Goal: Task Accomplishment & Management: Use online tool/utility

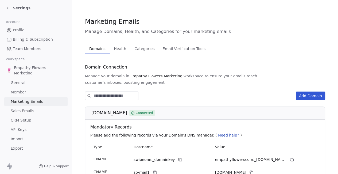
click at [25, 82] on link "General" at bounding box center [35, 82] width 63 height 9
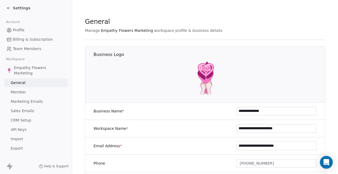
click at [36, 70] on span "Empathy Flowers Marketing" at bounding box center [40, 70] width 52 height 11
click at [23, 71] on span "Empathy Flowers Marketing" at bounding box center [40, 70] width 52 height 11
click at [8, 5] on div "Settings" at bounding box center [36, 7] width 61 height 7
click at [9, 8] on icon at bounding box center [8, 8] width 2 height 0
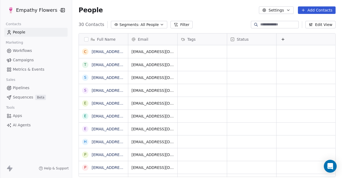
scroll to position [152, 265]
click at [32, 58] on span "Campaigns" at bounding box center [23, 60] width 21 height 6
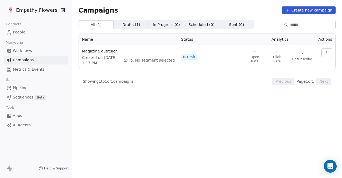
drag, startPoint x: 324, startPoint y: 51, endPoint x: 127, endPoint y: 25, distance: 198.5
click at [127, 25] on span "Drafts ( 1 )" at bounding box center [131, 25] width 18 height 6
click at [192, 56] on span "Draft" at bounding box center [191, 57] width 8 height 4
click at [174, 61] on span "To: No segment selected" at bounding box center [152, 59] width 46 height 5
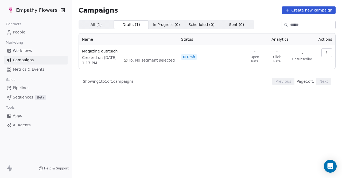
click at [328, 52] on icon "button" at bounding box center [326, 52] width 4 height 4
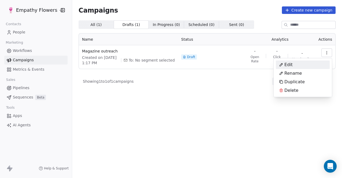
click at [293, 65] on div "Edit" at bounding box center [286, 64] width 20 height 9
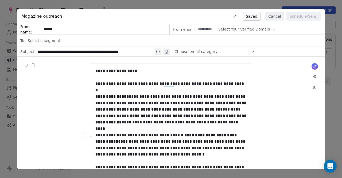
click at [212, 151] on div "**********" at bounding box center [170, 145] width 151 height 26
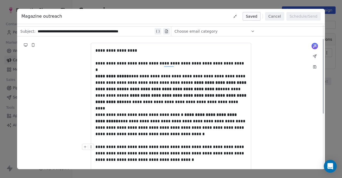
scroll to position [27, 0]
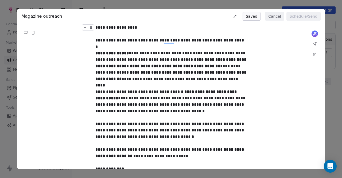
click at [130, 30] on div "**********" at bounding box center [170, 27] width 151 height 6
click at [314, 45] on icon at bounding box center [314, 44] width 4 height 4
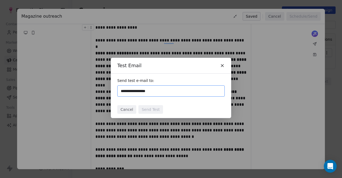
type input "**********"
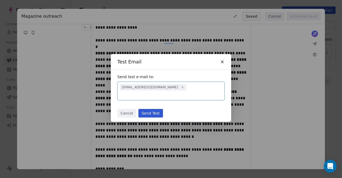
click at [157, 109] on button "Send Test" at bounding box center [150, 113] width 24 height 9
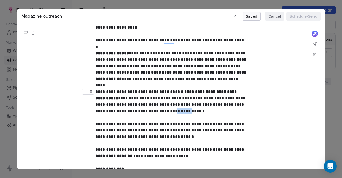
click at [157, 109] on div "**********" at bounding box center [170, 101] width 151 height 26
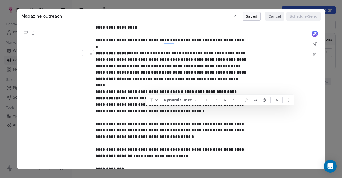
click at [257, 63] on div "**********" at bounding box center [171, 135] width 308 height 245
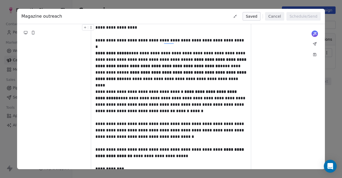
click at [131, 26] on div "**********" at bounding box center [170, 27] width 151 height 6
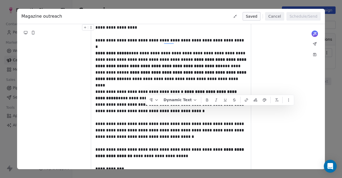
click at [130, 29] on div "**********" at bounding box center [170, 27] width 151 height 6
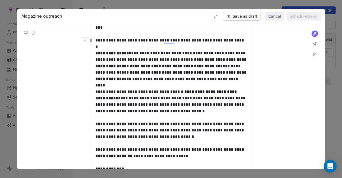
click at [275, 90] on div "**********" at bounding box center [171, 135] width 308 height 245
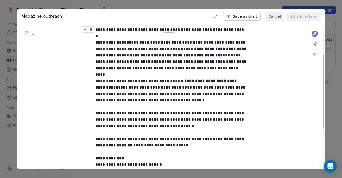
scroll to position [65, 0]
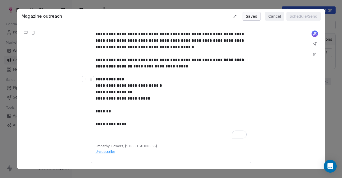
click at [289, 98] on div "**********" at bounding box center [171, 46] width 308 height 245
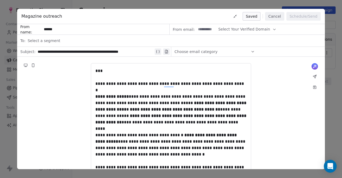
click at [41, 41] on span "Select a segment" at bounding box center [44, 40] width 33 height 5
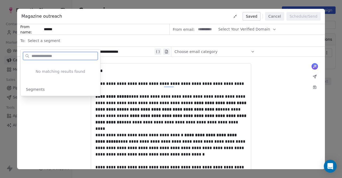
click at [42, 89] on span "Segments" at bounding box center [35, 89] width 19 height 5
click at [51, 69] on div "No matching results found" at bounding box center [61, 71] width 80 height 23
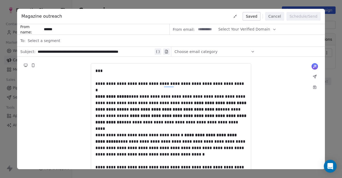
click at [208, 51] on span "Choose email category" at bounding box center [195, 51] width 43 height 5
click at [326, 82] on div "**********" at bounding box center [171, 89] width 342 height 178
click at [273, 16] on button "Cancel" at bounding box center [274, 16] width 19 height 9
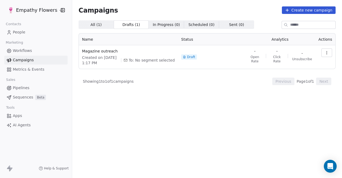
click at [13, 31] on link "People" at bounding box center [35, 32] width 63 height 9
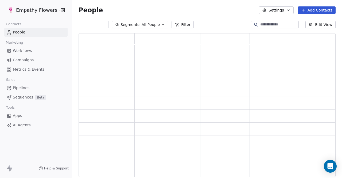
click at [25, 50] on span "Workflows" at bounding box center [22, 51] width 19 height 6
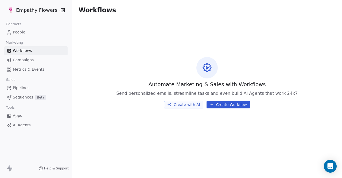
click at [220, 105] on button "Create Workflow" at bounding box center [228, 104] width 44 height 7
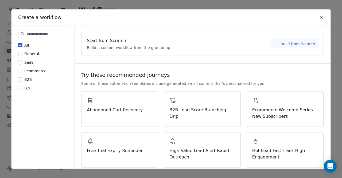
drag, startPoint x: 326, startPoint y: 77, endPoint x: 327, endPoint y: 82, distance: 5.0
click at [327, 82] on div "Start from Scratch Build a custom workflow from the ground up Build from Scratc…" at bounding box center [202, 97] width 255 height 145
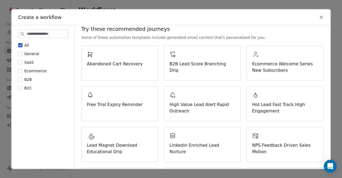
scroll to position [45, 0]
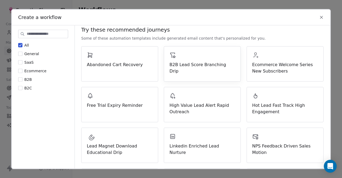
click at [203, 55] on div "B2B Lead Score Branching Drip" at bounding box center [202, 63] width 66 height 22
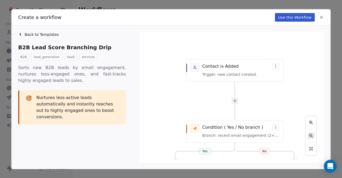
click at [309, 136] on icon "React Flow controls" at bounding box center [311, 135] width 4 height 4
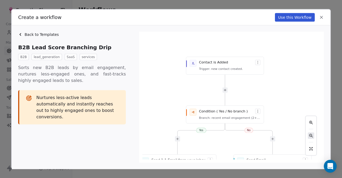
click at [309, 136] on icon "React Flow controls" at bounding box center [311, 135] width 4 height 4
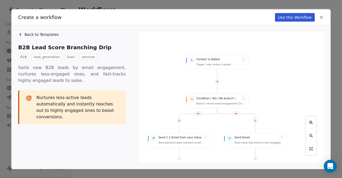
click at [182, 139] on div "Yes No Contact is Added Trigger: new contact created. Condition ( Yes / No bran…" at bounding box center [231, 97] width 178 height 124
click at [206, 138] on div "Yes No Contact is Added Trigger: new contact created. Condition ( Yes / No bran…" at bounding box center [231, 97] width 178 height 124
click at [206, 137] on div "Yes No Contact is Added Trigger: new contact created. Condition ( Yes / No bran…" at bounding box center [231, 97] width 178 height 124
click at [238, 139] on div "Yes No Contact is Added Trigger: new contact created. Condition ( Yes / No bran…" at bounding box center [231, 97] width 178 height 124
click at [230, 139] on div "Yes No Contact is Added Trigger: new contact created. Condition ( Yes / No bran…" at bounding box center [231, 97] width 178 height 124
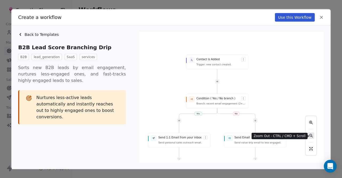
click at [309, 137] on icon "React Flow controls" at bounding box center [311, 135] width 4 height 4
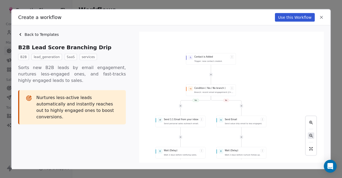
click at [309, 137] on icon "React Flow controls" at bounding box center [311, 135] width 4 height 4
click at [310, 137] on icon "React Flow controls" at bounding box center [311, 135] width 4 height 4
click at [310, 136] on icon "React Flow controls" at bounding box center [311, 135] width 4 height 4
click at [292, 20] on button "Use this Workflow" at bounding box center [295, 17] width 40 height 9
click at [288, 16] on button "Use this Workflow" at bounding box center [295, 17] width 40 height 9
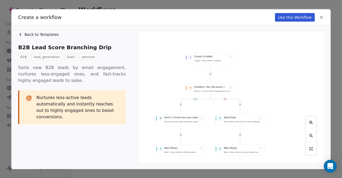
click at [285, 15] on button "Use this Workflow" at bounding box center [295, 17] width 40 height 9
click at [288, 23] on div "Create a workflow Use this Workflow" at bounding box center [171, 16] width 318 height 15
click at [287, 16] on button "Use this Workflow" at bounding box center [295, 17] width 40 height 9
click at [288, 15] on button "Use this Workflow" at bounding box center [295, 17] width 40 height 9
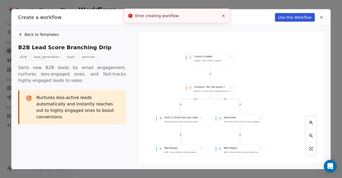
click at [289, 15] on button "Use this Workflow" at bounding box center [295, 17] width 40 height 9
click at [283, 16] on button "Use this Workflow" at bounding box center [295, 17] width 40 height 9
click at [281, 17] on button "Use this Workflow" at bounding box center [295, 17] width 40 height 9
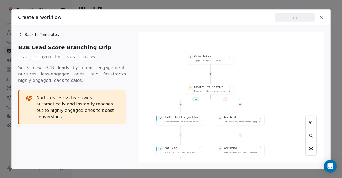
click at [210, 74] on div "Yes No Contact is Added Trigger: new contact created. Condition ( Yes / No bran…" at bounding box center [231, 97] width 178 height 124
click at [231, 57] on div "Yes No Contact is Added Trigger: new contact created. Condition ( Yes / No bran…" at bounding box center [231, 97] width 178 height 124
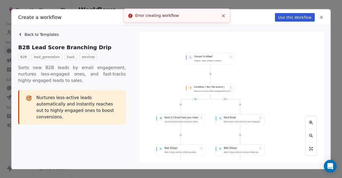
drag, startPoint x: 224, startPoint y: 18, endPoint x: 224, endPoint y: 14, distance: 4.1
click at [224, 14] on icon "Close toast" at bounding box center [223, 15] width 5 height 5
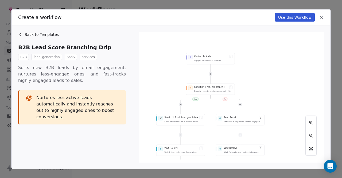
click at [231, 57] on div "Yes No Contact is Added Trigger: new contact created. Condition ( Yes / No bran…" at bounding box center [231, 97] width 178 height 124
click at [311, 139] on div "React Flow controls" at bounding box center [310, 136] width 11 height 40
click at [310, 134] on icon "React Flow controls" at bounding box center [310, 135] width 2 height 2
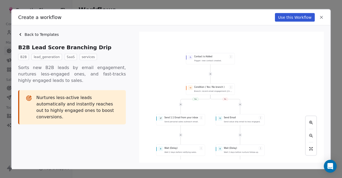
click at [285, 17] on button "Use this Workflow" at bounding box center [295, 17] width 40 height 9
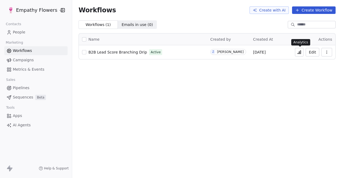
click at [298, 52] on icon at bounding box center [299, 52] width 4 height 4
click at [328, 50] on icon "button" at bounding box center [326, 52] width 4 height 4
click at [124, 26] on span "Emails in use ( 0 )" at bounding box center [137, 25] width 31 height 6
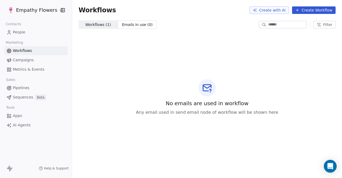
click at [92, 24] on span "Workflows ( 1 )" at bounding box center [98, 25] width 26 height 6
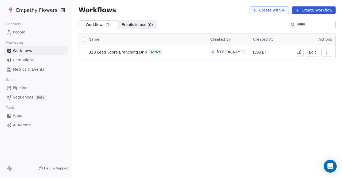
click at [26, 32] on link "People" at bounding box center [35, 32] width 63 height 9
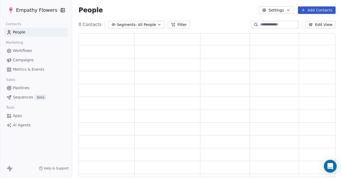
scroll to position [139, 253]
click at [150, 23] on span "All People" at bounding box center [151, 25] width 18 height 6
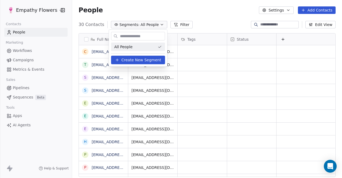
scroll to position [152, 265]
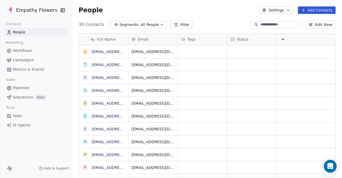
click at [42, 33] on html "Empathy Flowers Contacts People Marketing Workflows Campaigns Metrics & Events …" at bounding box center [171, 89] width 342 height 178
click at [49, 47] on link "Workflows" at bounding box center [35, 50] width 63 height 9
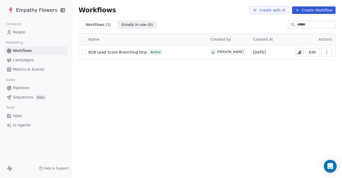
click at [34, 59] on link "Campaigns" at bounding box center [35, 60] width 63 height 9
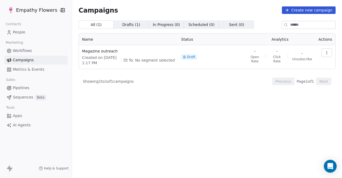
click at [186, 56] on icon at bounding box center [184, 56] width 3 height 3
click at [326, 53] on icon "button" at bounding box center [326, 52] width 4 height 4
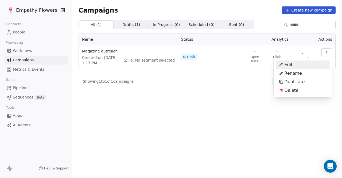
click at [286, 66] on span "Edit" at bounding box center [288, 64] width 8 height 6
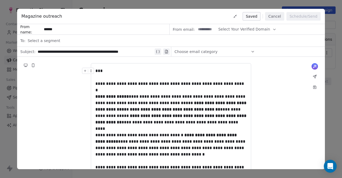
click at [89, 39] on div "Select a segment" at bounding box center [175, 41] width 294 height 12
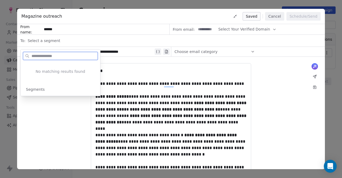
click at [42, 88] on span "Segments" at bounding box center [35, 89] width 19 height 5
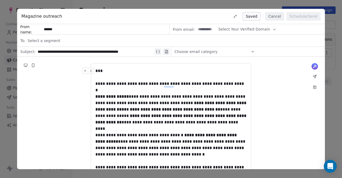
click at [276, 18] on button "Cancel" at bounding box center [274, 16] width 19 height 9
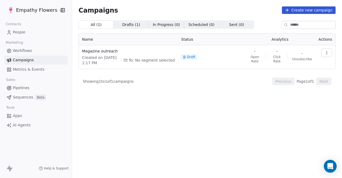
click at [19, 30] on span "People" at bounding box center [19, 32] width 13 height 6
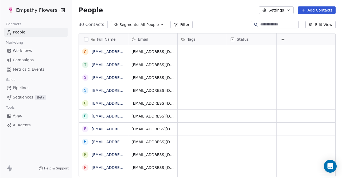
scroll to position [152, 265]
click at [142, 22] on span "All People" at bounding box center [149, 25] width 18 height 6
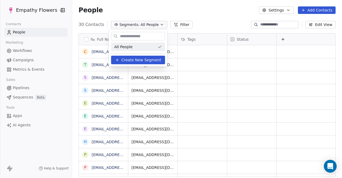
click at [144, 62] on button "Create New Segment" at bounding box center [138, 60] width 54 height 9
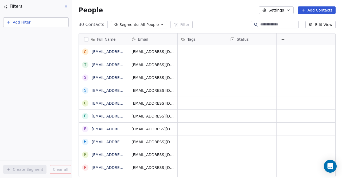
click at [24, 21] on span "Add Filter" at bounding box center [22, 22] width 18 height 6
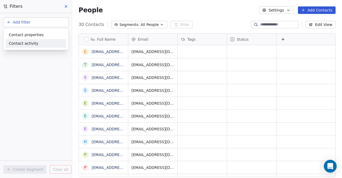
click at [28, 42] on span "Contact activity" at bounding box center [24, 44] width 30 height 6
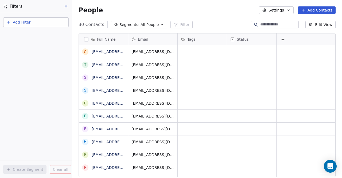
click at [66, 4] on html "Empathy Flowers Contacts People Marketing Workflows Campaigns Metrics & Events …" at bounding box center [171, 89] width 342 height 178
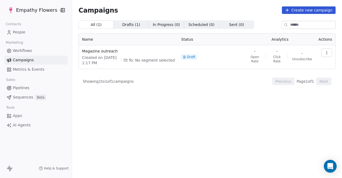
click at [323, 51] on button "button" at bounding box center [326, 52] width 11 height 9
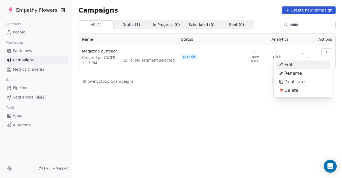
click at [300, 7] on html "Empathy Flowers Contacts People Marketing Workflows Campaigns Metrics & Events …" at bounding box center [171, 89] width 342 height 178
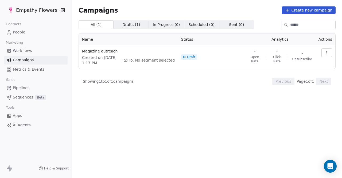
click at [299, 10] on button "Create new campaign" at bounding box center [309, 9] width 54 height 7
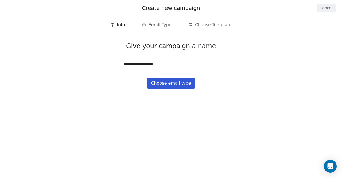
type input "**********"
click at [176, 86] on button "Choose email type" at bounding box center [171, 83] width 48 height 11
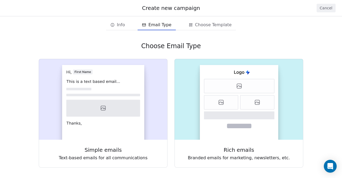
click at [336, 54] on div "Choose Email Type Simple emails Text-based emails for all communications Rich e…" at bounding box center [171, 104] width 342 height 143
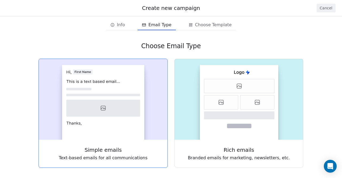
click at [89, 144] on div "Simple emails Text-based emails for all communications" at bounding box center [103, 153] width 129 height 28
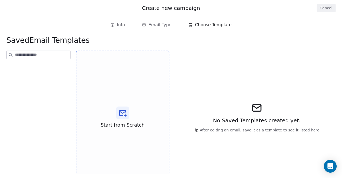
click at [56, 57] on input at bounding box center [42, 55] width 55 height 8
click at [131, 128] on span "Start from Scratch" at bounding box center [122, 124] width 44 height 7
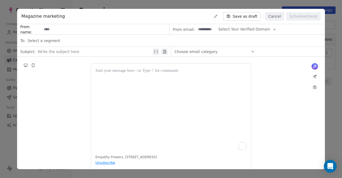
click at [66, 44] on div "Select a segment" at bounding box center [175, 41] width 294 height 12
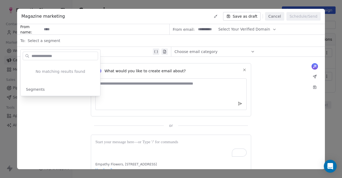
click at [278, 19] on button "Cancel" at bounding box center [274, 16] width 19 height 9
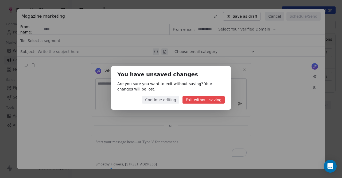
click at [199, 100] on button "Exit without saving" at bounding box center [203, 99] width 42 height 7
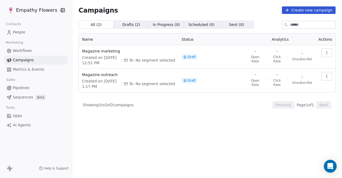
click at [18, 48] on span "Workflows" at bounding box center [22, 51] width 19 height 6
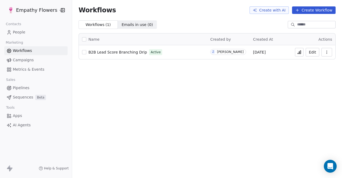
click at [134, 50] on span "B2B Lead Score Branching Drip" at bounding box center [117, 52] width 58 height 4
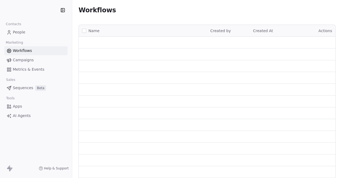
click at [21, 29] on link "People" at bounding box center [35, 32] width 63 height 9
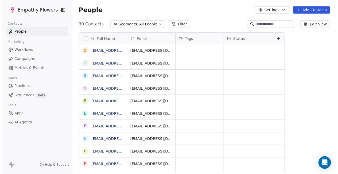
scroll to position [152, 265]
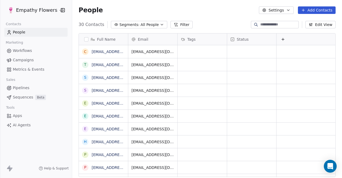
click at [284, 10] on button "Settings" at bounding box center [276, 9] width 34 height 7
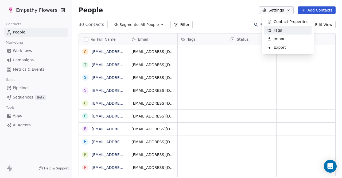
click at [286, 30] on div "Tags" at bounding box center [288, 30] width 48 height 9
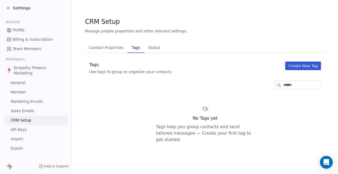
click at [296, 61] on div "Contact Properties Contact Properties Tags Tags Status Status Tags Use tags to …" at bounding box center [205, 100] width 240 height 116
click at [296, 66] on button "Create New Tag" at bounding box center [303, 65] width 36 height 9
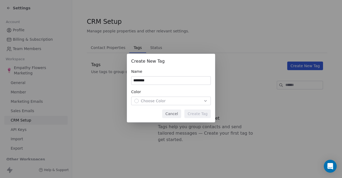
type input "********"
click at [186, 100] on div "Choose Color" at bounding box center [170, 100] width 73 height 5
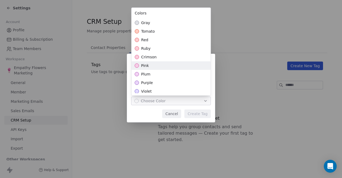
click at [154, 63] on div "pink" at bounding box center [170, 65] width 79 height 9
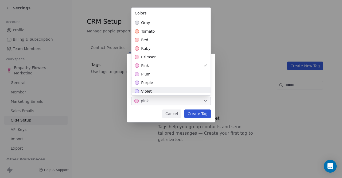
click at [203, 114] on div "Create New Tag Name ******** Color pink Cancel Create Tag" at bounding box center [171, 89] width 342 height 88
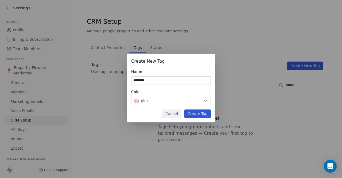
click at [203, 114] on button "Create Tag" at bounding box center [197, 113] width 26 height 9
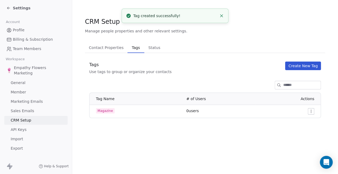
click at [314, 110] on html "Settings Account Profile Billing & Subscription Team Members Workspace Empathy …" at bounding box center [169, 87] width 338 height 174
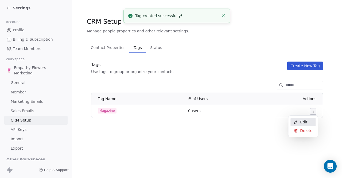
click at [303, 120] on span "Edit" at bounding box center [303, 121] width 7 height 5
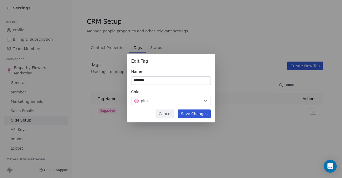
click at [197, 112] on button "Save Changes" at bounding box center [194, 113] width 33 height 9
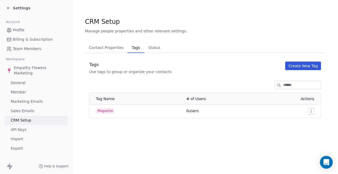
click at [130, 113] on div "Magazine" at bounding box center [138, 110] width 84 height 5
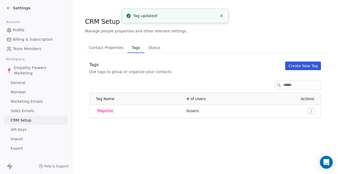
click at [145, 48] on button "Status Status" at bounding box center [154, 47] width 20 height 11
click at [105, 52] on button "Contact Properties Contact Properties" at bounding box center [106, 47] width 42 height 11
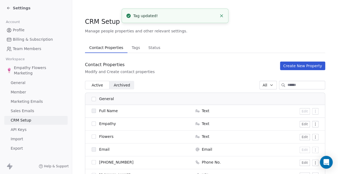
click at [109, 48] on span "Contact Properties" at bounding box center [106, 47] width 38 height 7
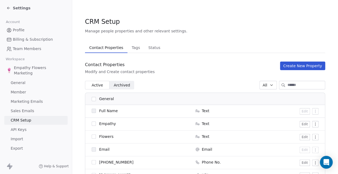
click at [94, 100] on button "button" at bounding box center [94, 99] width 4 height 4
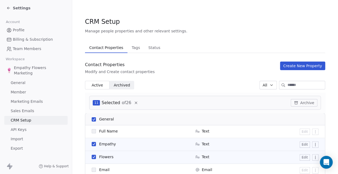
click at [294, 64] on button "Create New Property" at bounding box center [302, 65] width 45 height 9
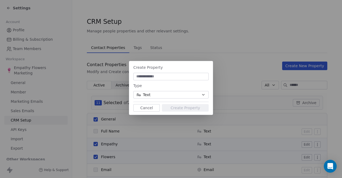
click at [143, 110] on button "Cancel" at bounding box center [146, 107] width 26 height 7
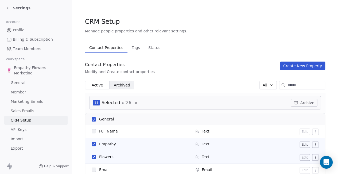
click at [6, 5] on div "Settings" at bounding box center [36, 7] width 61 height 7
click at [8, 8] on icon at bounding box center [8, 8] width 2 height 0
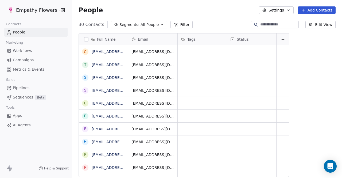
scroll to position [152, 265]
click at [201, 39] on div "Tags" at bounding box center [202, 39] width 42 height 5
click at [87, 38] on html "Empathy Flowers Contacts People Marketing Workflows Campaigns Metrics & Events …" at bounding box center [171, 89] width 342 height 178
click at [86, 40] on button "button" at bounding box center [86, 39] width 4 height 4
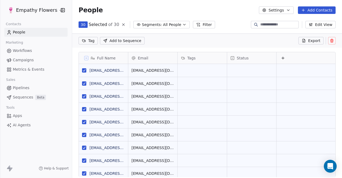
scroll to position [134, 265]
click at [191, 57] on span "Tags" at bounding box center [191, 57] width 8 height 5
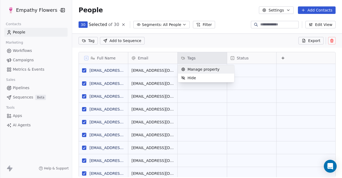
click at [87, 42] on html "Empathy Flowers Contacts People Marketing Workflows Campaigns Metrics & Events …" at bounding box center [171, 89] width 342 height 178
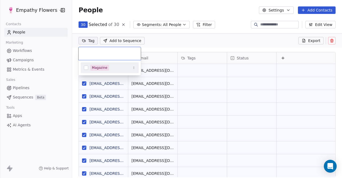
click at [87, 42] on html "Empathy Flowers Contacts People Marketing Workflows Campaigns Metrics & Events …" at bounding box center [171, 89] width 342 height 178
click at [85, 69] on button "Suggestions" at bounding box center [86, 67] width 4 height 4
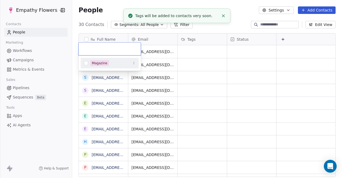
click at [181, 38] on html "Empathy Flowers Contacts People Marketing Workflows Campaigns Metrics & Events …" at bounding box center [171, 89] width 342 height 178
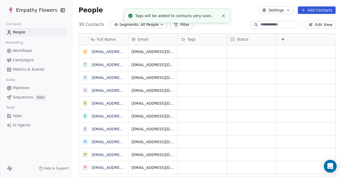
scroll to position [3, 0]
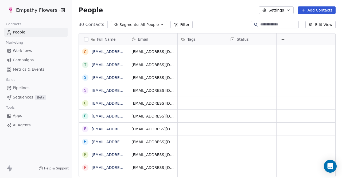
click at [196, 28] on div "30 Contacts Segments: All People Filter Edit View" at bounding box center [207, 24] width 270 height 9
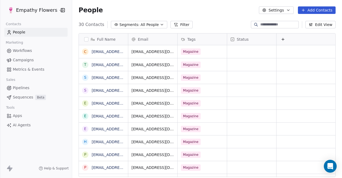
click at [16, 60] on span "Campaigns" at bounding box center [23, 60] width 21 height 6
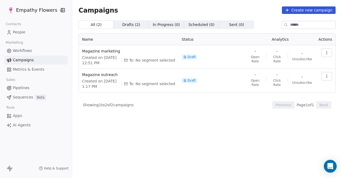
click at [324, 54] on button "button" at bounding box center [326, 52] width 11 height 9
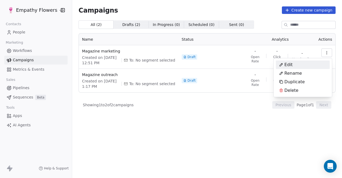
click at [293, 64] on div "Edit" at bounding box center [286, 64] width 20 height 9
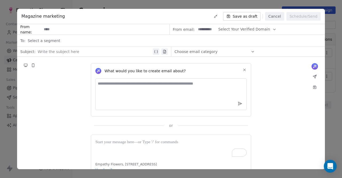
click at [273, 18] on button "Cancel" at bounding box center [274, 16] width 19 height 9
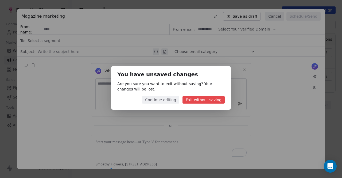
click at [197, 99] on button "Exit without saving" at bounding box center [203, 99] width 42 height 7
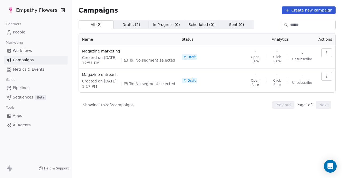
click at [324, 77] on button "button" at bounding box center [326, 76] width 11 height 9
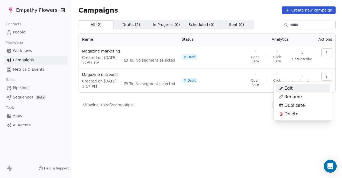
click at [307, 88] on div "Edit" at bounding box center [303, 88] width 54 height 9
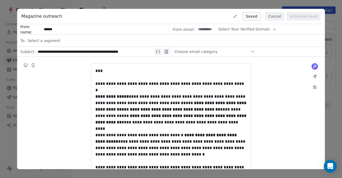
click at [70, 41] on div "Select a segment" at bounding box center [175, 41] width 294 height 12
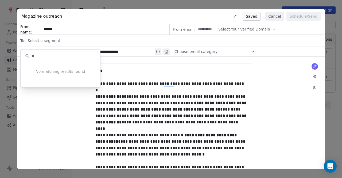
type input "*"
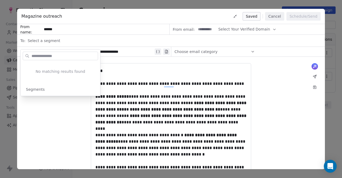
click at [56, 40] on span "Select a segment" at bounding box center [44, 40] width 33 height 5
click at [220, 48] on div "Choose email category" at bounding box center [214, 51] width 80 height 9
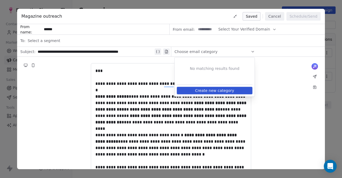
click at [108, 38] on div "Select a segment" at bounding box center [175, 41] width 294 height 12
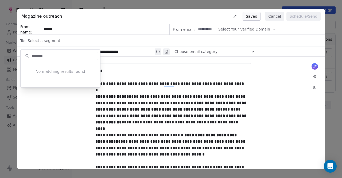
type input "********"
click at [46, 43] on div "Select a segment" at bounding box center [175, 41] width 294 height 12
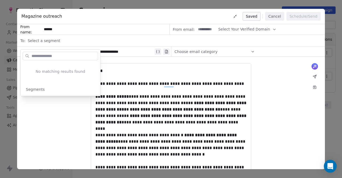
click at [37, 41] on span "Select a segment" at bounding box center [44, 40] width 33 height 5
click at [232, 32] on button "Select Your Verified Domain" at bounding box center [247, 29] width 58 height 10
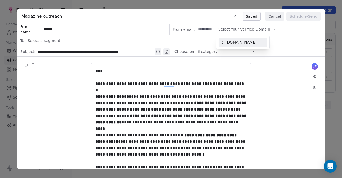
click at [232, 42] on span "@empathyflowers.com" at bounding box center [243, 42] width 42 height 5
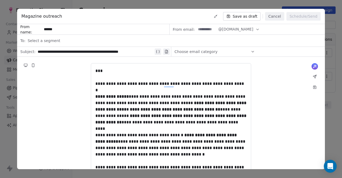
click at [39, 44] on div "Select a segment" at bounding box center [175, 41] width 294 height 12
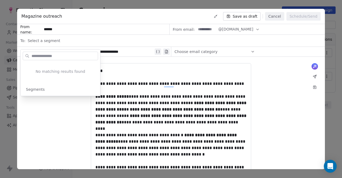
click at [40, 43] on span "Select a segment" at bounding box center [44, 40] width 33 height 5
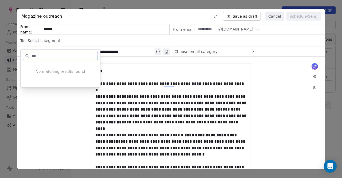
type input "***"
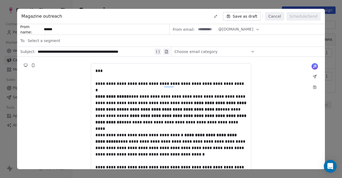
click at [248, 16] on button "Save as draft" at bounding box center [242, 16] width 38 height 9
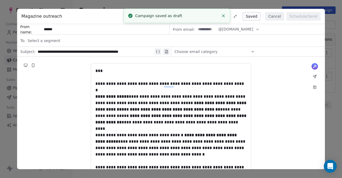
click at [275, 16] on button "Cancel" at bounding box center [274, 16] width 19 height 9
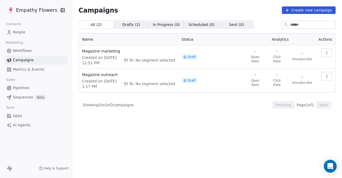
click at [24, 32] on span "People" at bounding box center [19, 32] width 13 height 6
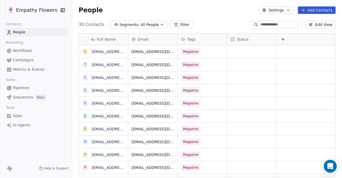
scroll to position [152, 265]
click at [86, 39] on button "button" at bounding box center [86, 39] width 4 height 4
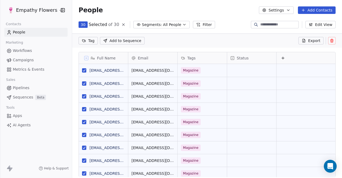
scroll to position [134, 265]
click at [131, 40] on span "Add to Sequence" at bounding box center [125, 40] width 32 height 5
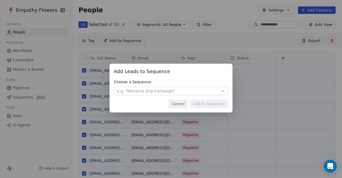
click at [153, 91] on span "e.g. "Welcome Drip Campaign"" at bounding box center [146, 90] width 58 height 5
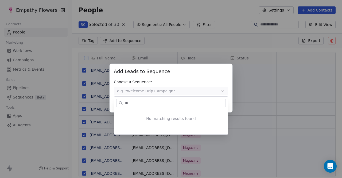
type input "*"
click at [262, 32] on div "Add Leads to Sequence Add Leads to Sequence Choose a Sequence: e.g. "Welcome Dr…" at bounding box center [171, 89] width 342 height 178
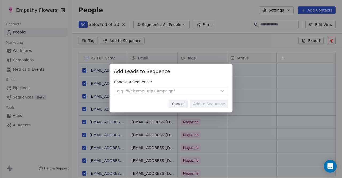
click at [177, 105] on button "Cancel" at bounding box center [178, 103] width 19 height 9
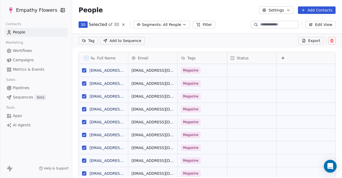
click at [25, 53] on span "Workflows" at bounding box center [22, 51] width 19 height 6
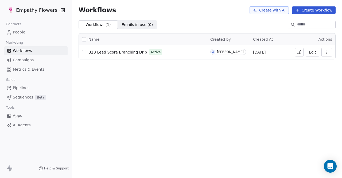
click at [29, 59] on span "Campaigns" at bounding box center [23, 60] width 21 height 6
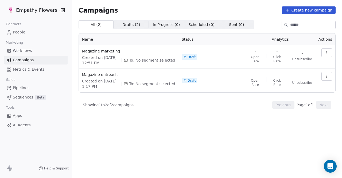
click at [328, 76] on icon "button" at bounding box center [326, 76] width 4 height 4
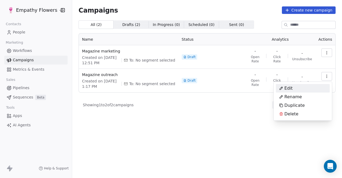
click at [19, 97] on html "Empathy Flowers Contacts People Marketing Workflows Campaigns Metrics & Events …" at bounding box center [171, 89] width 342 height 178
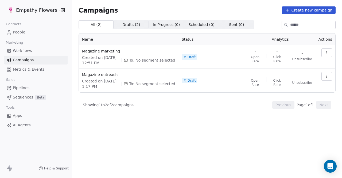
click at [18, 99] on span "Sequences" at bounding box center [23, 97] width 20 height 6
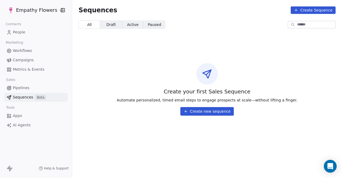
click at [198, 112] on button "Create new sequence" at bounding box center [206, 111] width 53 height 9
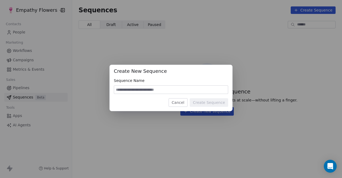
click at [175, 101] on button "Cancel" at bounding box center [178, 102] width 19 height 9
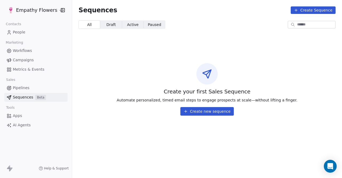
click at [14, 28] on link "People" at bounding box center [35, 32] width 63 height 9
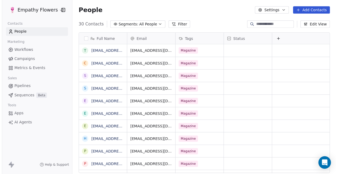
scroll to position [152, 265]
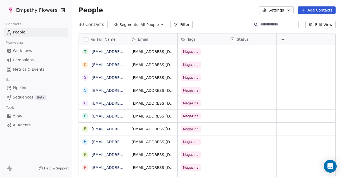
click at [283, 38] on icon at bounding box center [283, 39] width 4 height 4
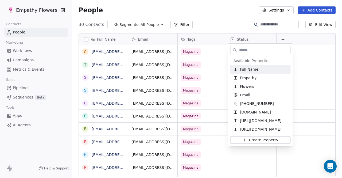
click at [262, 40] on html "Empathy Flowers Contacts People Marketing Workflows Campaigns Metrics & Events …" at bounding box center [171, 89] width 342 height 178
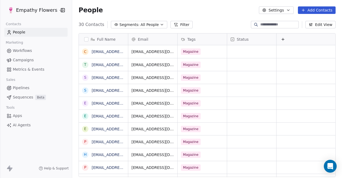
click at [229, 38] on div "Status" at bounding box center [251, 38] width 49 height 11
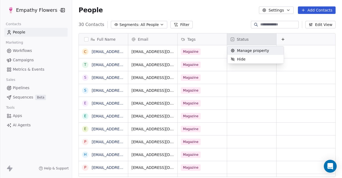
click at [233, 49] on icon "Suggestions" at bounding box center [232, 50] width 4 height 4
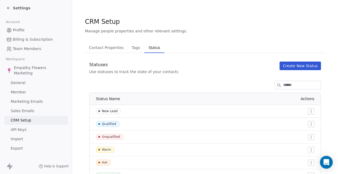
click at [293, 109] on div at bounding box center [250, 111] width 128 height 6
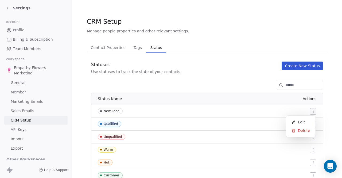
click at [311, 110] on html "Settings Account Profile Billing & Subscription Team Members Workspace Empathy …" at bounding box center [171, 89] width 342 height 178
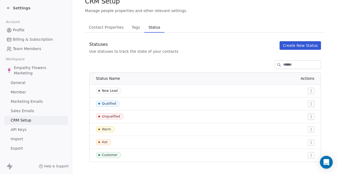
scroll to position [21, 0]
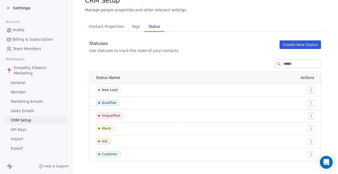
drag, startPoint x: 342, startPoint y: 54, endPoint x: 342, endPoint y: 107, distance: 53.4
click at [338, 107] on html "Settings Account Profile Billing & Subscription Team Members Workspace Empathy …" at bounding box center [169, 87] width 338 height 174
click at [134, 26] on span "Tags" at bounding box center [136, 26] width 13 height 7
click at [108, 25] on span "Contact Properties" at bounding box center [106, 26] width 39 height 7
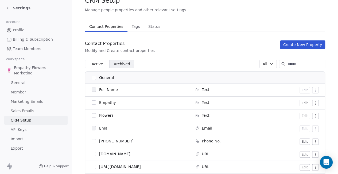
click at [108, 24] on span "Contact Properties" at bounding box center [106, 26] width 38 height 7
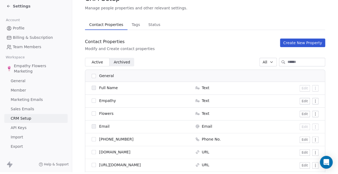
click at [20, 78] on span "General" at bounding box center [18, 81] width 15 height 6
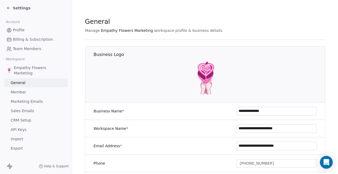
click at [8, 9] on icon at bounding box center [7, 8] width 1 height 1
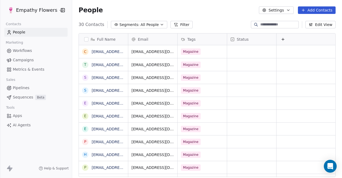
scroll to position [152, 265]
click at [318, 25] on button "Edit View" at bounding box center [320, 24] width 30 height 7
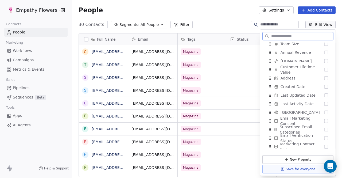
scroll to position [134, 0]
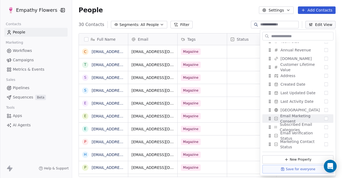
click at [28, 68] on span "Metrics & Events" at bounding box center [29, 69] width 32 height 6
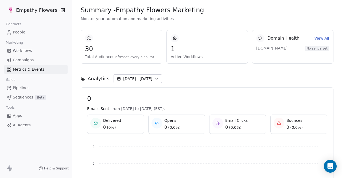
click at [311, 55] on div "Domain Health View All empathyflowers.com No sends yet" at bounding box center [292, 47] width 81 height 34
click at [19, 87] on span "Pipelines" at bounding box center [21, 88] width 17 height 6
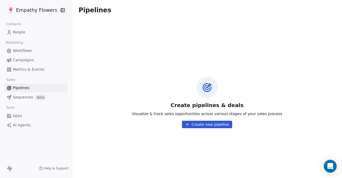
click at [200, 124] on button "Create new pipeline" at bounding box center [207, 123] width 50 height 7
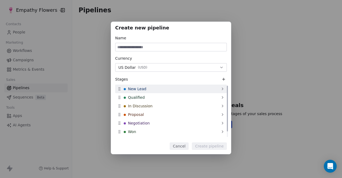
click at [142, 88] on span "New Lead" at bounding box center [137, 88] width 18 height 5
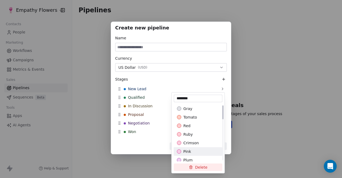
click at [194, 148] on div "pink" at bounding box center [198, 150] width 42 height 5
click at [151, 149] on div "Create new pipeline Name Currency US Dollar ( USD ) Stages New Lead Qualified I…" at bounding box center [171, 88] width 342 height 151
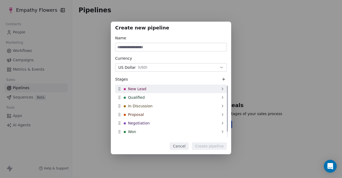
click at [169, 89] on div "New Lead" at bounding box center [171, 88] width 112 height 9
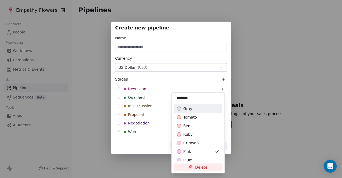
click at [135, 140] on div "Create new pipeline Name Currency US Dollar ( USD ) Stages New Lead Qualified I…" at bounding box center [171, 88] width 342 height 151
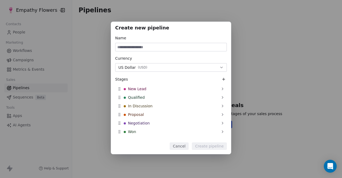
click at [144, 49] on input at bounding box center [170, 47] width 111 height 8
type input "****"
click at [206, 146] on button "Create pipeline" at bounding box center [209, 145] width 35 height 7
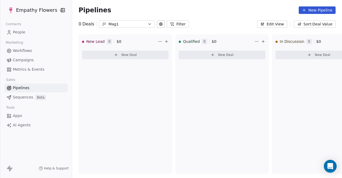
click at [19, 58] on span "Campaigns" at bounding box center [23, 60] width 21 height 6
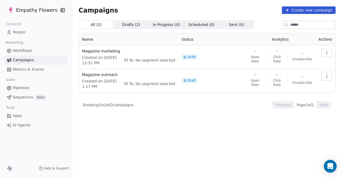
click at [127, 24] on span "Drafts ( 2 )" at bounding box center [131, 25] width 18 height 6
click at [327, 77] on icon "button" at bounding box center [326, 77] width 0 height 0
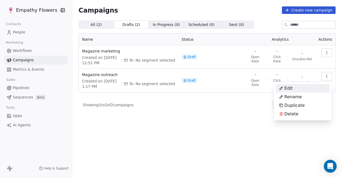
click at [304, 91] on div "Edit" at bounding box center [303, 88] width 54 height 9
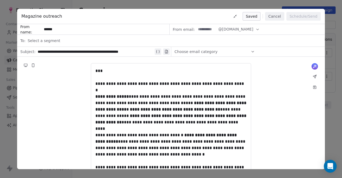
click at [244, 52] on div "Choose email category" at bounding box center [214, 51] width 80 height 9
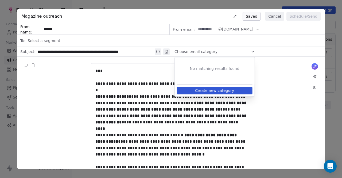
click at [226, 90] on button "Create new category" at bounding box center [215, 90] width 76 height 7
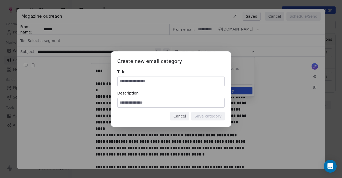
click at [168, 84] on input at bounding box center [171, 81] width 107 height 9
type input "**********"
click at [170, 100] on input at bounding box center [171, 102] width 107 height 9
type input "*******"
click at [214, 117] on button "Save category" at bounding box center [207, 116] width 33 height 9
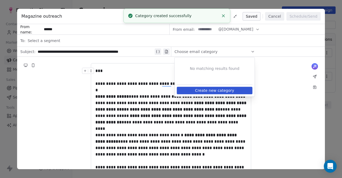
click at [75, 78] on div "**********" at bounding box center [171, 179] width 308 height 245
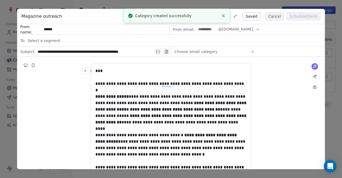
click at [209, 52] on span "Choose email category" at bounding box center [195, 51] width 43 height 5
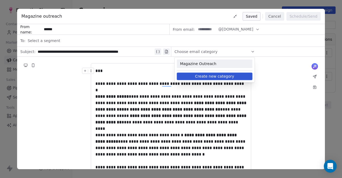
click at [201, 65] on span "Magazine Outreach" at bounding box center [214, 63] width 69 height 5
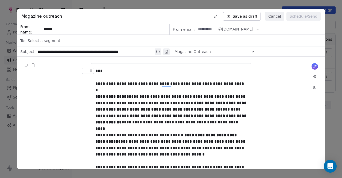
click at [62, 38] on div "Select a segment" at bounding box center [175, 41] width 294 height 12
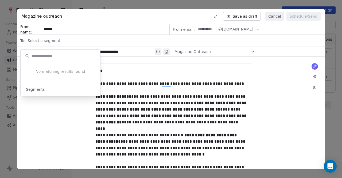
click at [51, 40] on span "Select a segment" at bounding box center [44, 40] width 33 height 5
click at [37, 89] on span "Segments" at bounding box center [35, 89] width 19 height 5
click at [189, 41] on div "Select a segment" at bounding box center [175, 41] width 294 height 12
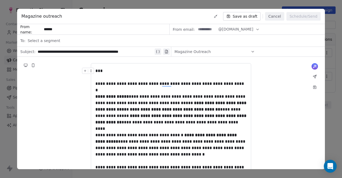
click at [47, 38] on span "Select a segment" at bounding box center [44, 40] width 33 height 5
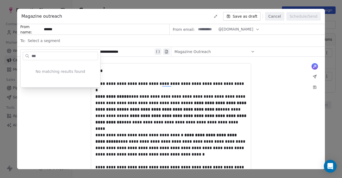
type input "***"
click at [331, 46] on div "**********" at bounding box center [171, 89] width 342 height 178
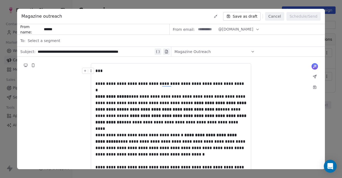
click at [252, 17] on button "Save as draft" at bounding box center [242, 16] width 38 height 9
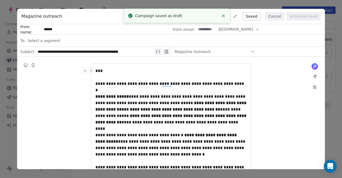
click at [273, 17] on button "Cancel" at bounding box center [274, 16] width 19 height 9
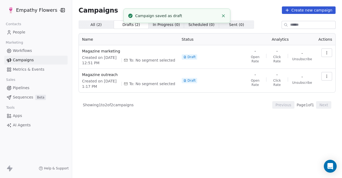
click at [18, 34] on span "People" at bounding box center [19, 32] width 13 height 6
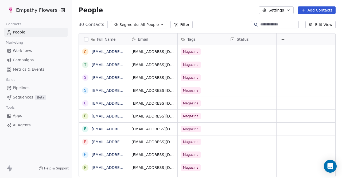
scroll to position [152, 265]
click at [178, 28] on button "Filter" at bounding box center [181, 24] width 22 height 7
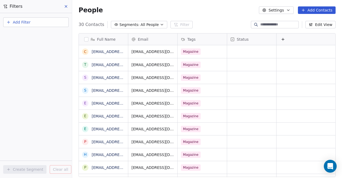
click at [154, 22] on button "Segments: All People" at bounding box center [139, 24] width 56 height 7
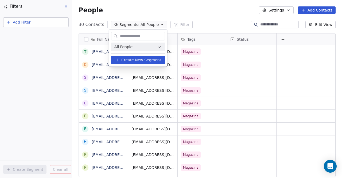
click at [130, 60] on span "Create New Segment" at bounding box center [141, 60] width 40 height 6
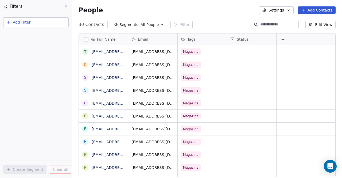
click at [151, 24] on span "All People" at bounding box center [149, 25] width 18 height 6
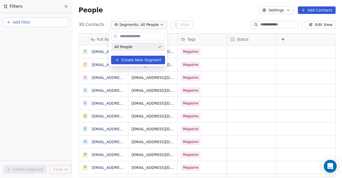
click at [139, 59] on span "Create New Segment" at bounding box center [141, 60] width 40 height 6
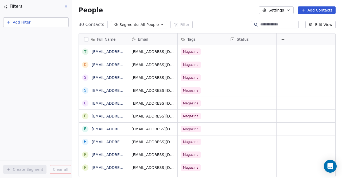
click at [160, 24] on icon "button" at bounding box center [162, 24] width 4 height 4
click at [320, 24] on html "Empathy Flowers Contacts People Marketing Workflows Campaigns Metrics & Events …" at bounding box center [171, 89] width 342 height 178
click at [316, 26] on button "Edit View" at bounding box center [320, 24] width 30 height 7
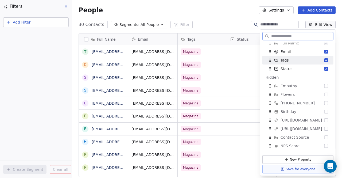
scroll to position [0, 0]
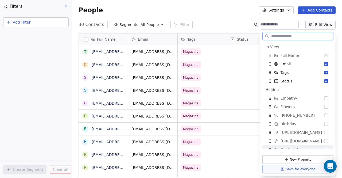
click at [293, 169] on button "Save for everyone" at bounding box center [297, 169] width 71 height 9
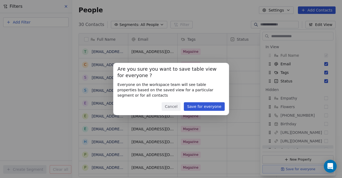
click at [197, 105] on button "Save for everyone" at bounding box center [204, 106] width 41 height 9
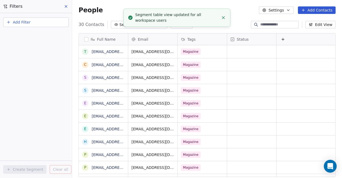
click at [98, 3] on div "People Settings Add Contacts" at bounding box center [207, 10] width 270 height 20
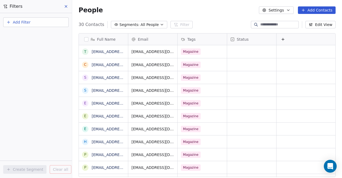
click at [16, 20] on span "Add Filter" at bounding box center [22, 22] width 18 height 6
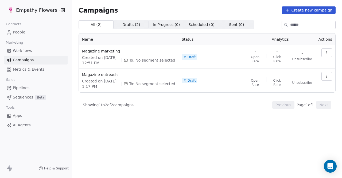
click at [329, 79] on button "button" at bounding box center [326, 76] width 11 height 9
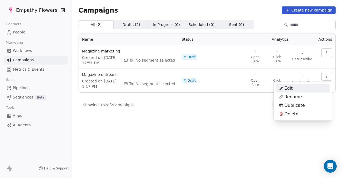
click at [300, 85] on div "Edit" at bounding box center [303, 88] width 54 height 9
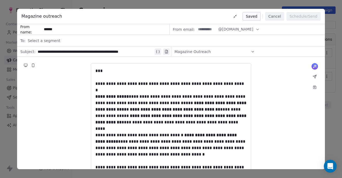
click at [76, 38] on div "Select a segment" at bounding box center [175, 41] width 294 height 12
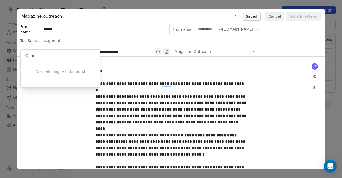
type input "*"
type input "**"
click at [276, 18] on button "Cancel" at bounding box center [274, 16] width 19 height 9
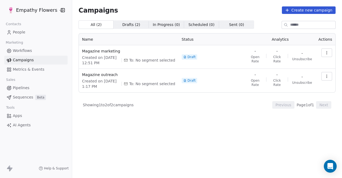
click at [23, 48] on span "Workflows" at bounding box center [22, 51] width 19 height 6
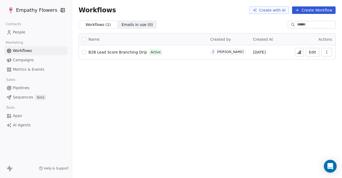
click at [299, 49] on button at bounding box center [299, 52] width 9 height 9
